Goal: Task Accomplishment & Management: Complete application form

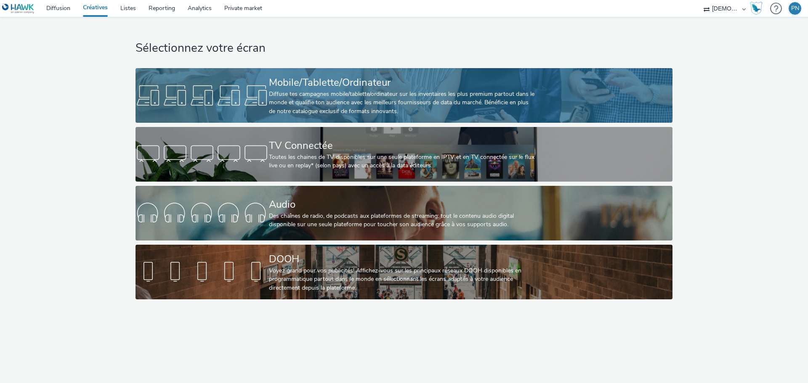
click at [375, 89] on div "Mobile/Tablette/Ordinateur" at bounding box center [402, 82] width 267 height 15
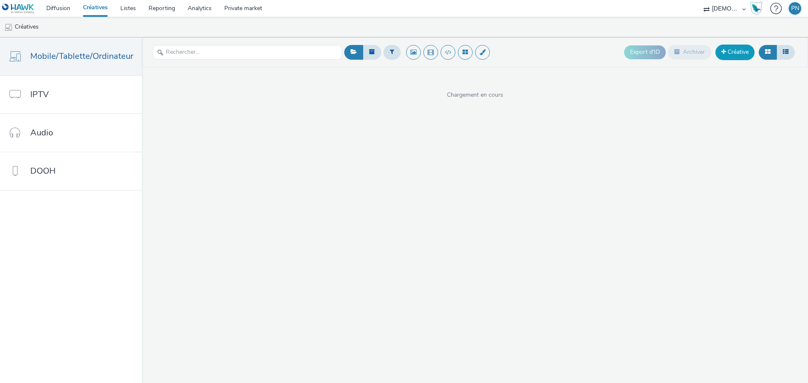
click at [728, 53] on link "Créative" at bounding box center [735, 52] width 39 height 15
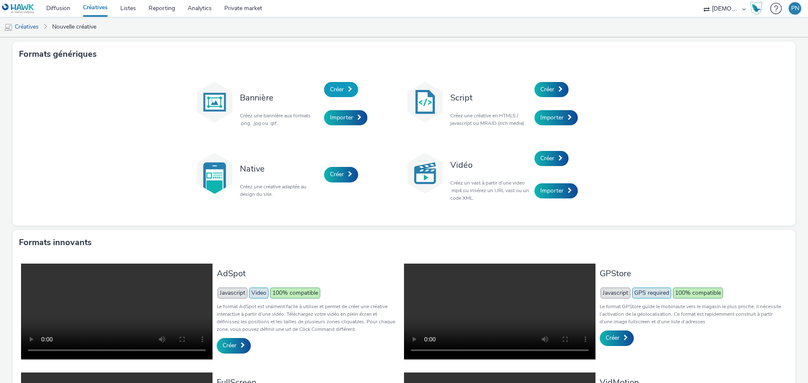
click at [347, 85] on link "Créer" at bounding box center [341, 89] width 34 height 15
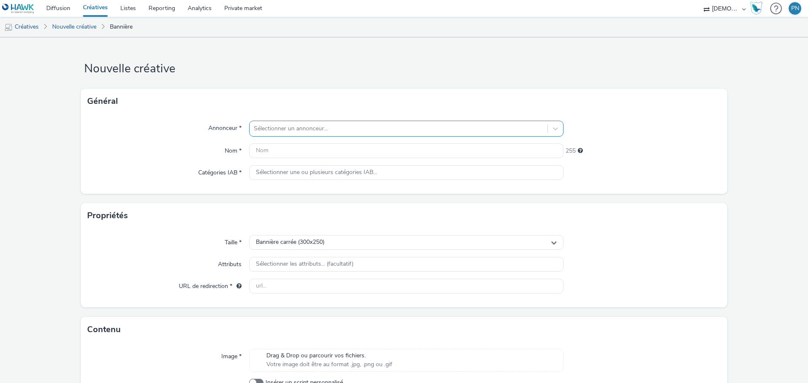
click at [289, 126] on div at bounding box center [399, 129] width 290 height 10
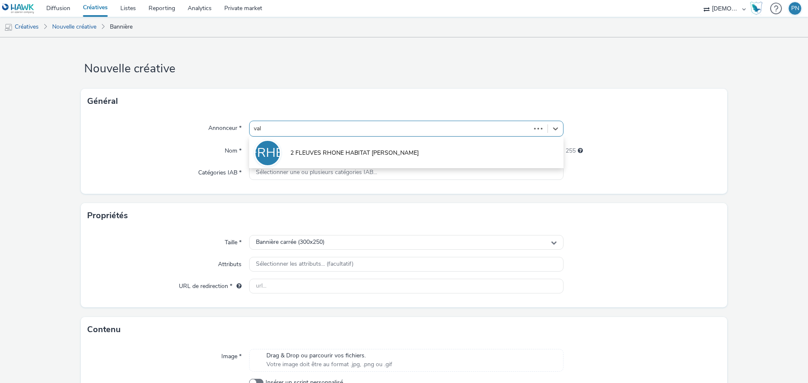
type input "valm"
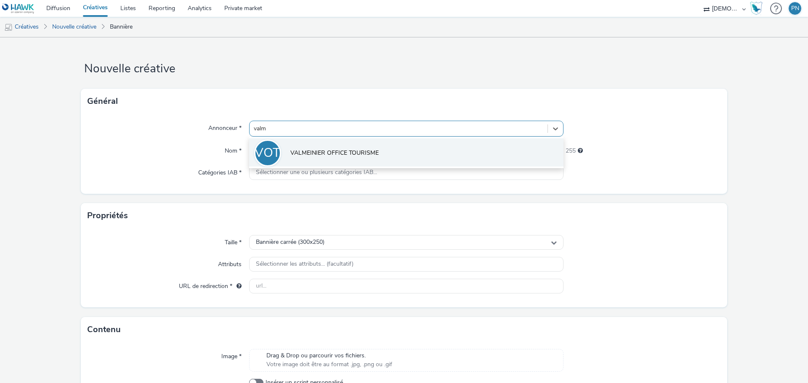
click at [295, 149] on span "VALMEINIER OFFICE TOURISME" at bounding box center [334, 153] width 88 height 8
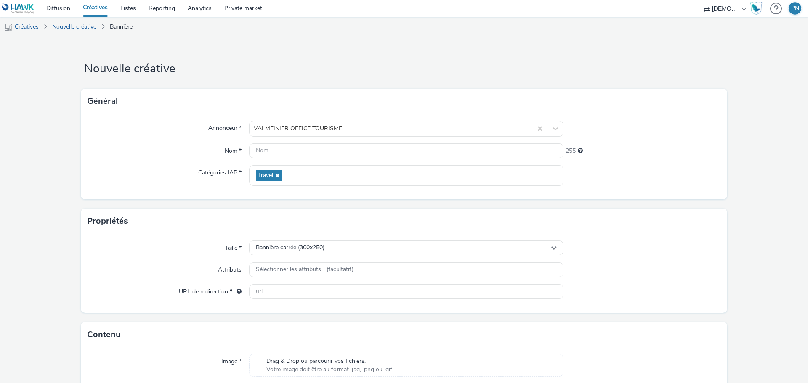
click at [121, 132] on div "Annonceur *" at bounding box center [169, 129] width 162 height 16
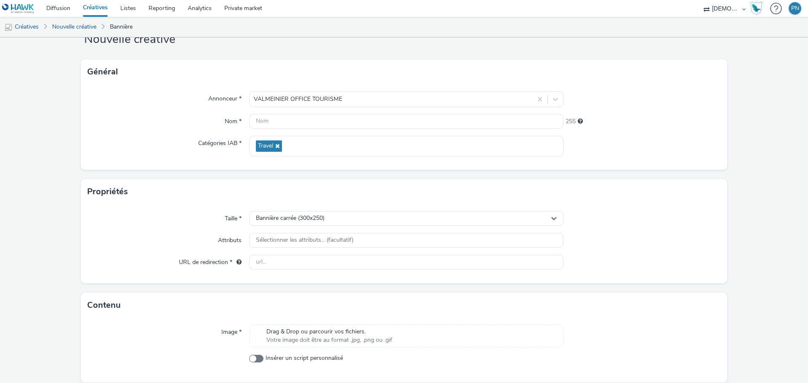
scroll to position [61, 0]
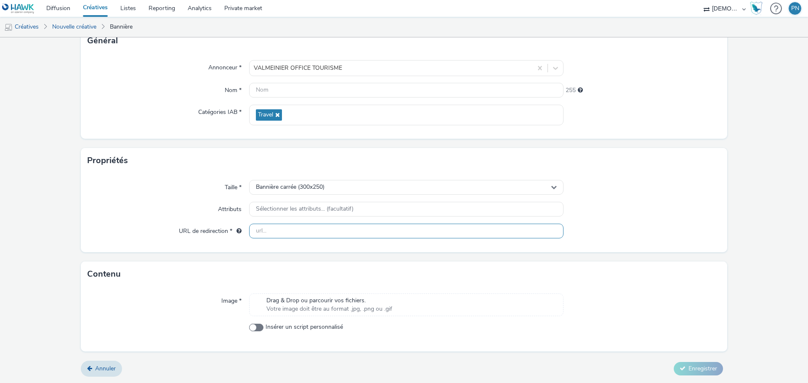
drag, startPoint x: 699, startPoint y: 215, endPoint x: 508, endPoint y: 237, distance: 191.6
click at [699, 215] on div at bounding box center [642, 209] width 157 height 15
click at [343, 218] on div "Taille * Bannière carrée (300x250) Attributs Sélectionner les attributs... (fac…" at bounding box center [404, 212] width 646 height 79
click at [337, 224] on input "text" at bounding box center [406, 231] width 314 height 15
paste input "[URL][DOMAIN_NAME]"
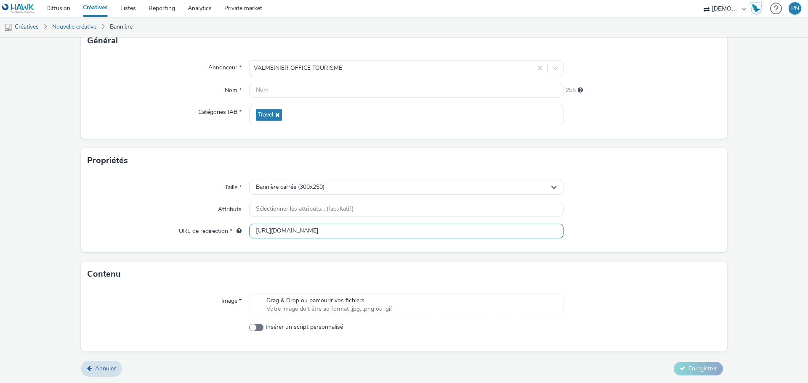
scroll to position [0, 16]
type input "[URL][DOMAIN_NAME]"
click at [207, 257] on form "Nouvelle créative Général Annonceur * VALMEINIER OFFICE TOURISME Nom * 255 Caté…" at bounding box center [404, 180] width 808 height 407
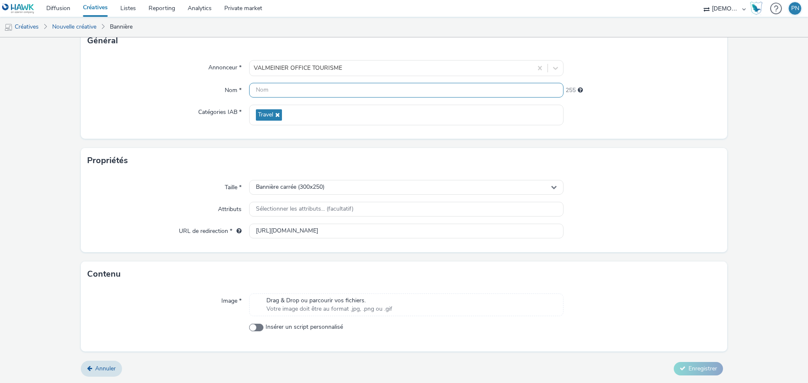
click at [275, 92] on input "text" at bounding box center [406, 90] width 314 height 15
type input "300x250_note_belgique"
click at [692, 110] on div at bounding box center [642, 115] width 157 height 21
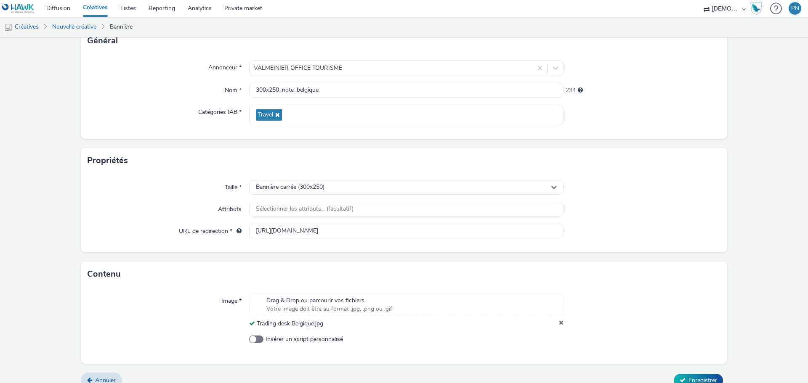
scroll to position [72, 0]
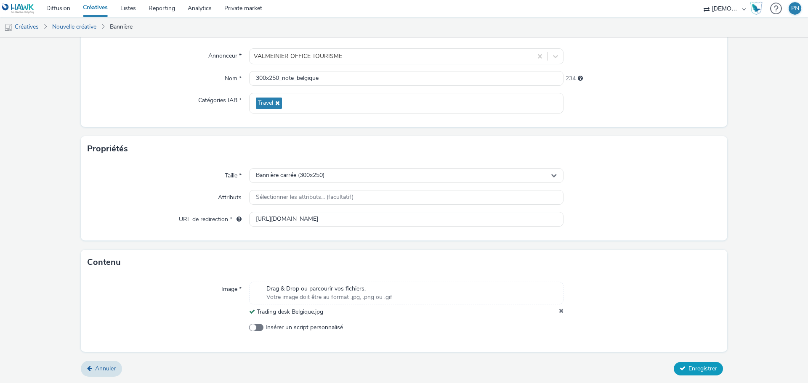
click at [688, 363] on button "Enregistrer" at bounding box center [698, 368] width 49 height 13
